Goal: Information Seeking & Learning: Learn about a topic

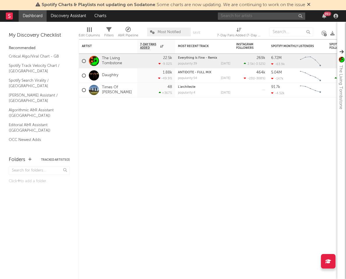
click at [280, 19] on input "text" at bounding box center [261, 16] width 87 height 7
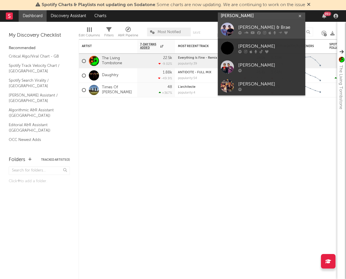
type input "[PERSON_NAME]"
click at [259, 32] on icon at bounding box center [258, 32] width 3 height 3
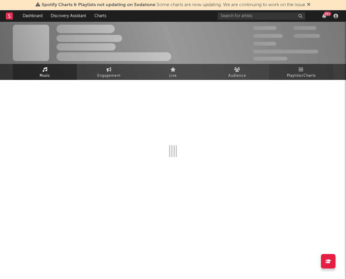
click at [299, 71] on icon at bounding box center [300, 69] width 5 height 5
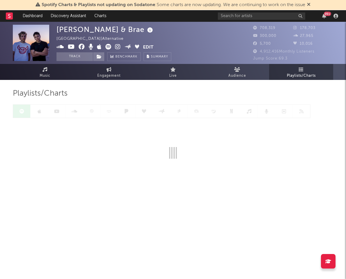
click at [299, 71] on icon at bounding box center [300, 69] width 5 height 5
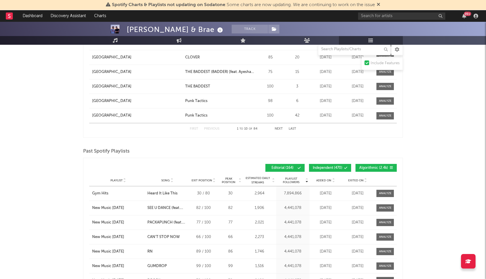
scroll to position [783, 0]
